Goal: Information Seeking & Learning: Find specific fact

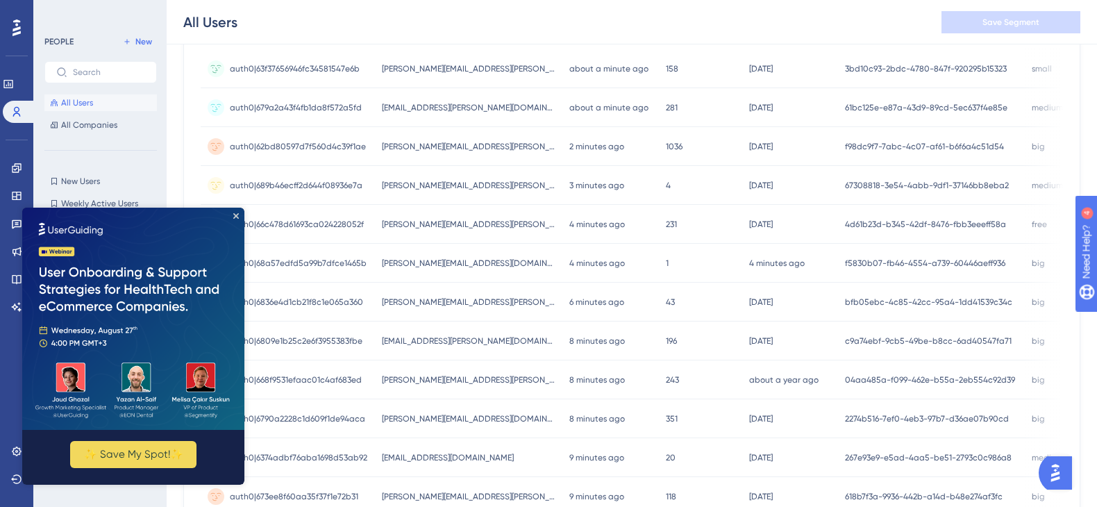
scroll to position [240, 0]
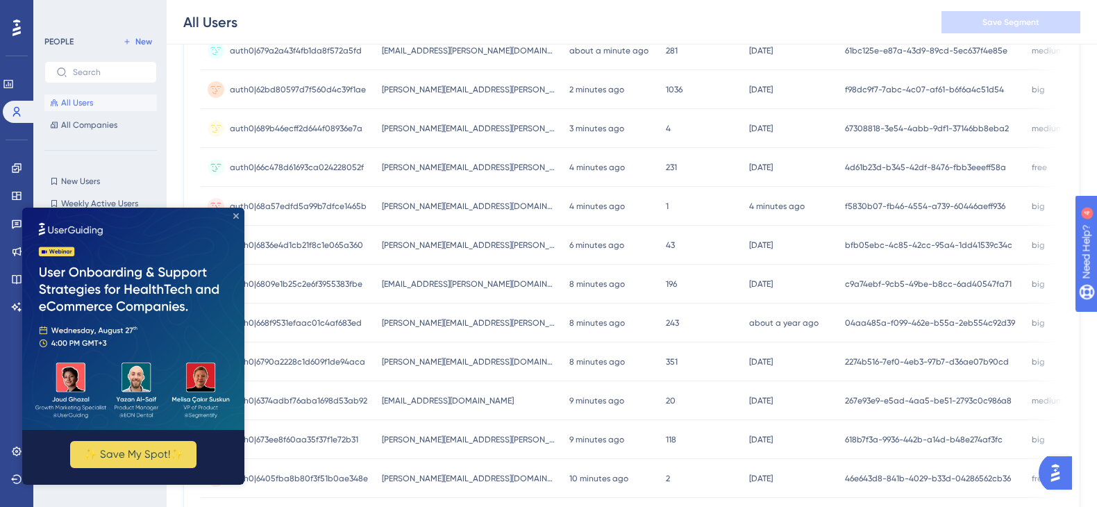
click at [238, 213] on icon "Close Preview" at bounding box center [236, 216] width 6 height 6
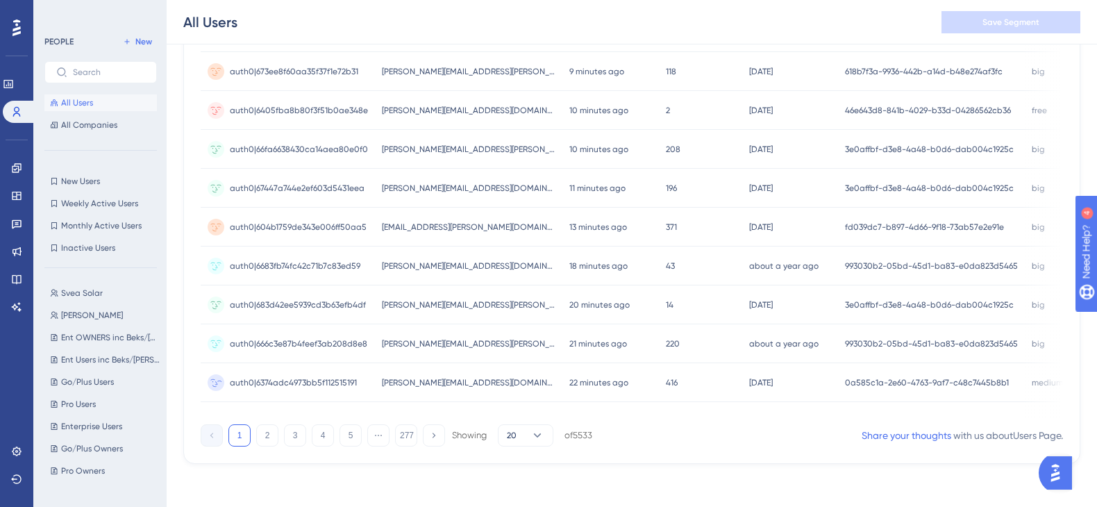
scroll to position [612, 0]
click at [265, 438] on button "2" at bounding box center [267, 434] width 22 height 22
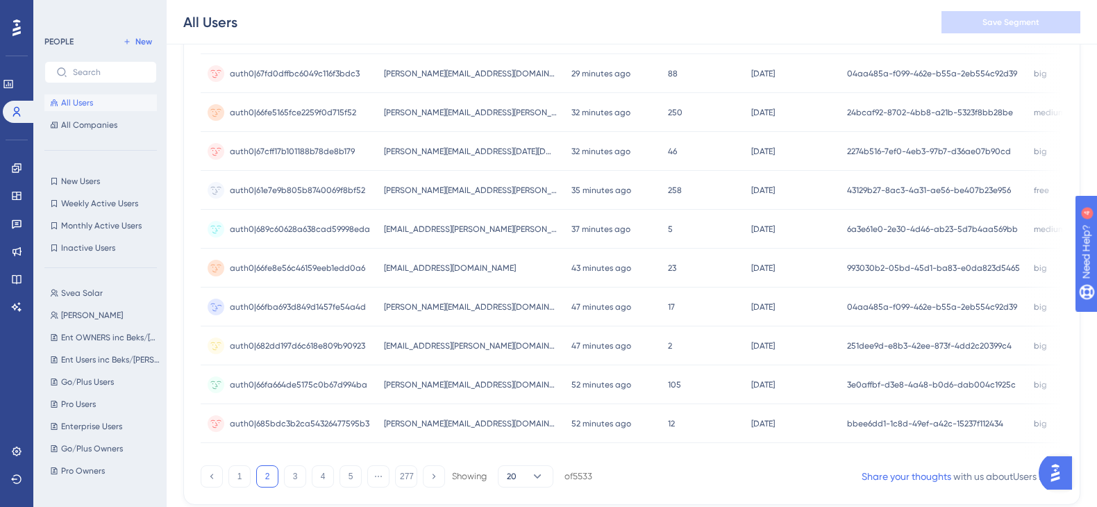
scroll to position [567, 0]
click at [484, 180] on div "[PERSON_NAME][EMAIL_ADDRESS][PERSON_NAME][DOMAIN_NAME] [PERSON_NAME][DOMAIN_NAM…" at bounding box center [470, 190] width 187 height 39
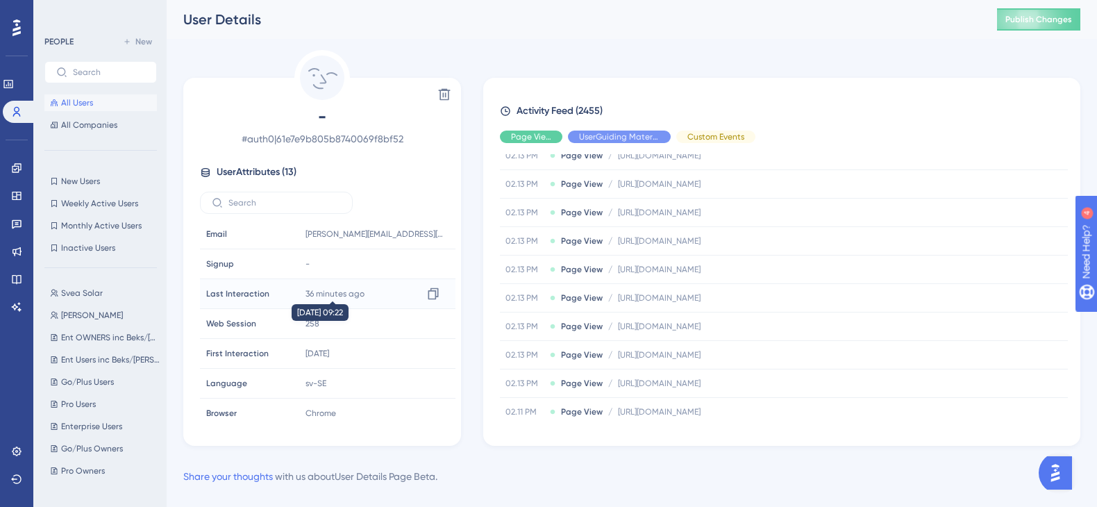
click at [360, 295] on time "36 minutes ago" at bounding box center [334, 294] width 59 height 10
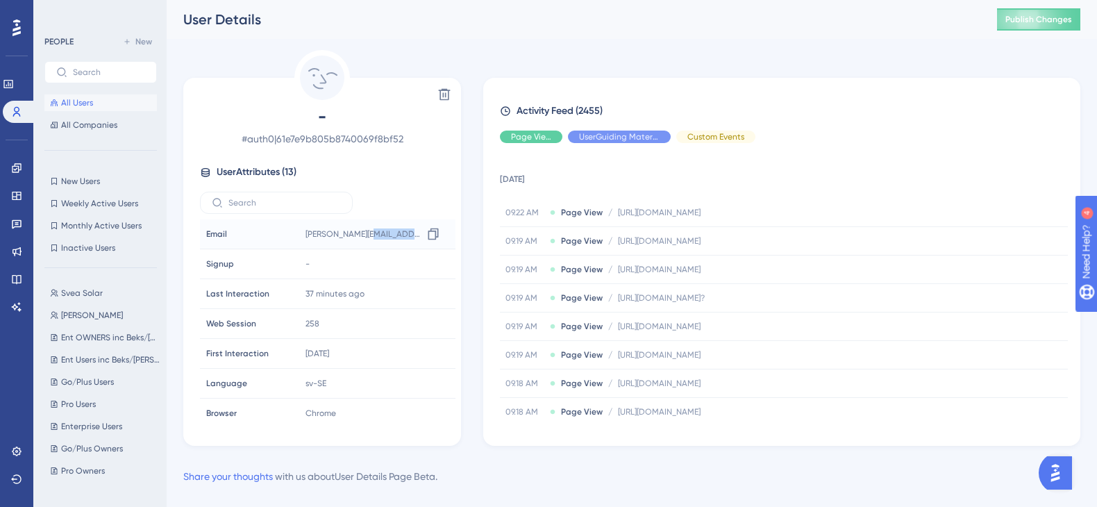
drag, startPoint x: 400, startPoint y: 233, endPoint x: 364, endPoint y: 236, distance: 36.3
click at [364, 236] on div "[PERSON_NAME][EMAIL_ADDRESS][PERSON_NAME][DOMAIN_NAME] Copy [PERSON_NAME][DOMAI…" at bounding box center [375, 234] width 150 height 28
copy span "[DOMAIN_NAME]"
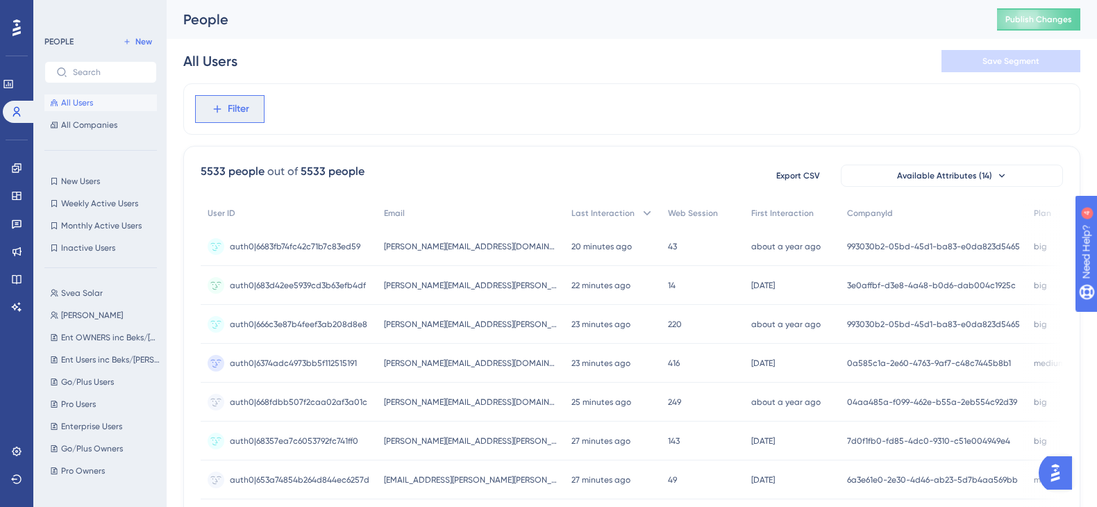
click at [243, 121] on button "Filter" at bounding box center [229, 109] width 69 height 28
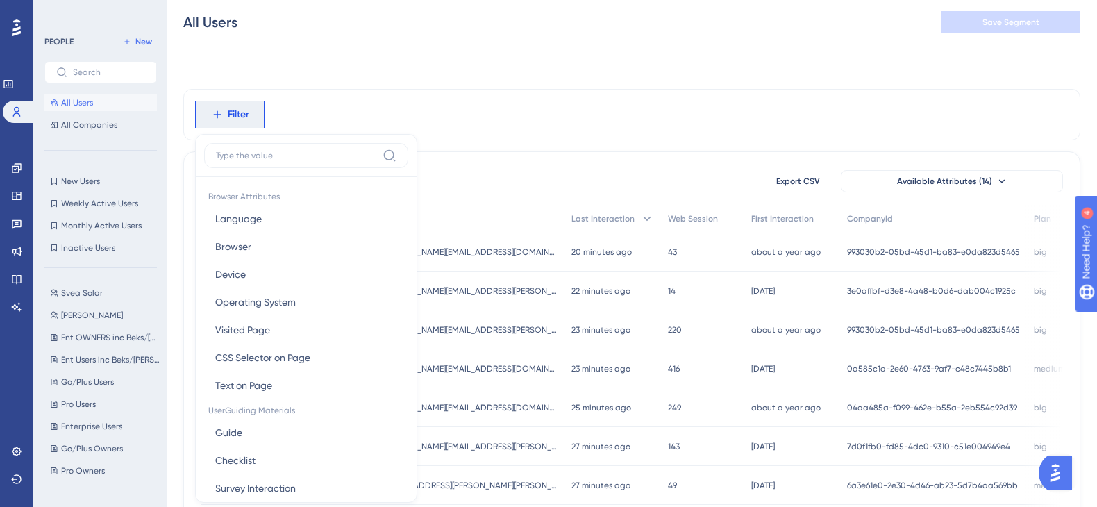
scroll to position [59, 0]
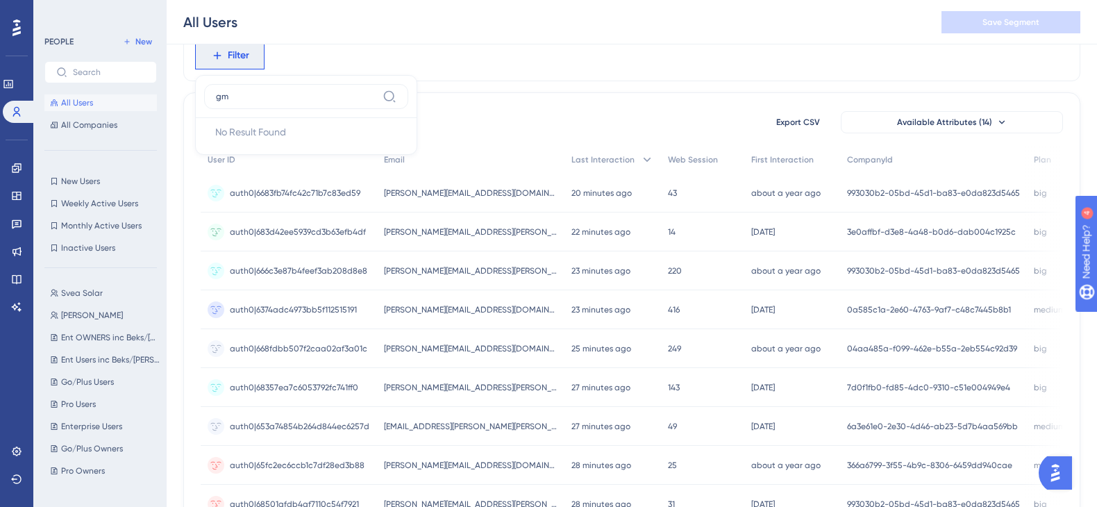
type input "g"
type input "ema"
click at [306, 167] on button "Email Email" at bounding box center [306, 160] width 204 height 28
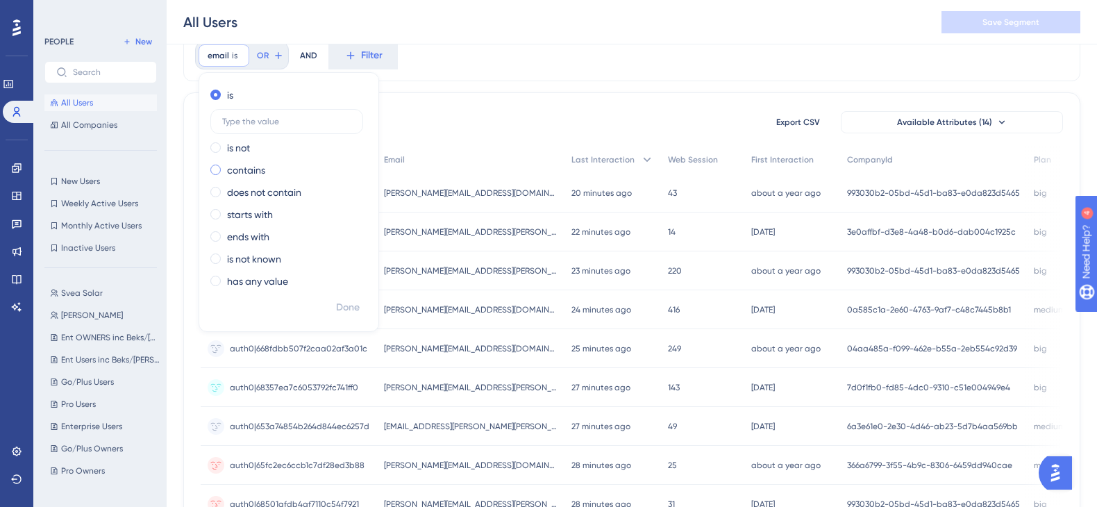
click at [262, 177] on label "contains" at bounding box center [246, 170] width 38 height 17
type input "[DOMAIN_NAME]"
click at [346, 306] on span "Done" at bounding box center [348, 307] width 24 height 17
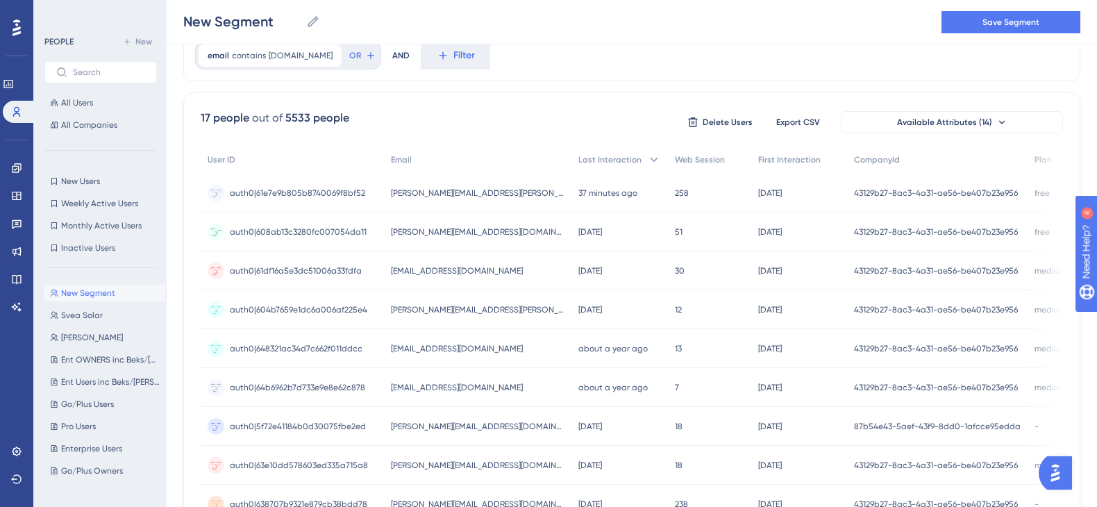
click at [771, 229] on div "[DATE] [DATE] 10:35" at bounding box center [799, 231] width 96 height 39
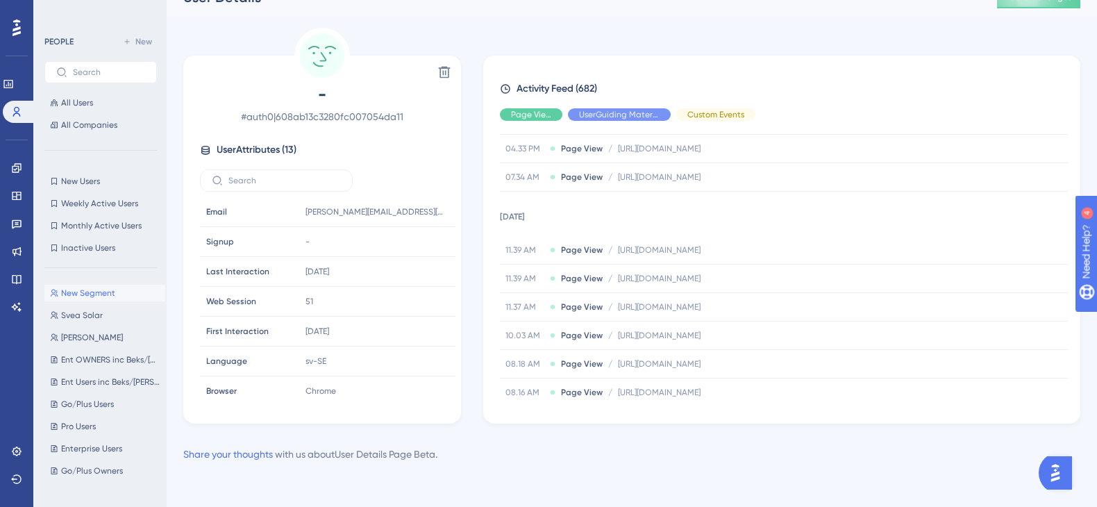
scroll to position [835, 0]
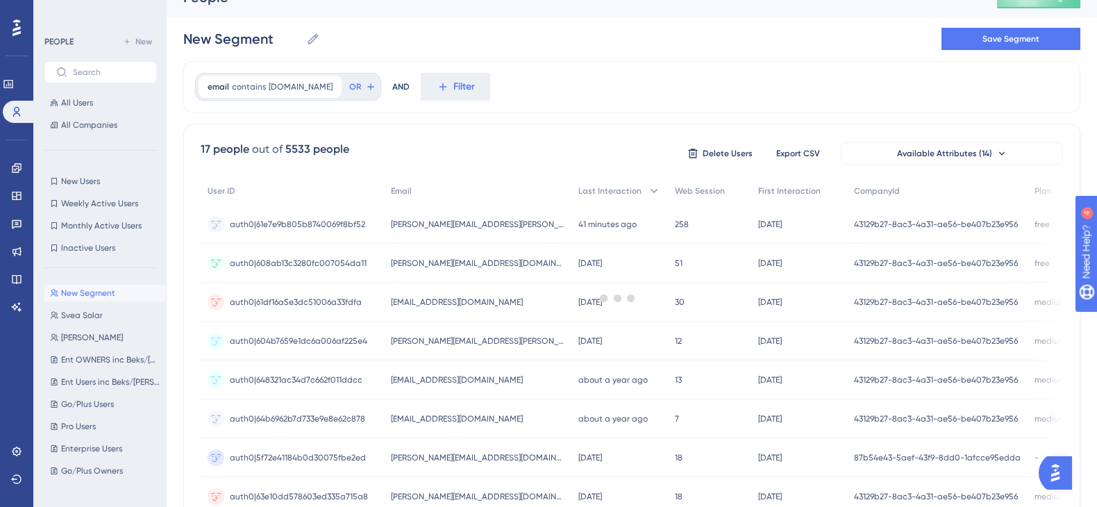
scroll to position [59, 0]
